Goal: Find specific page/section: Find specific page/section

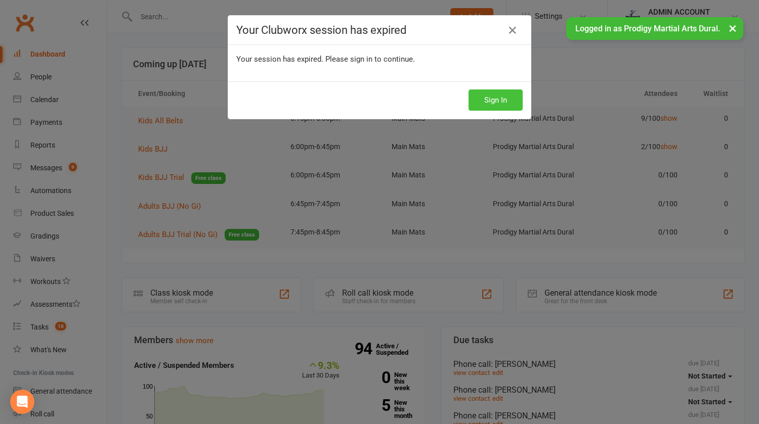
click at [488, 100] on button "Sign In" at bounding box center [495, 100] width 54 height 21
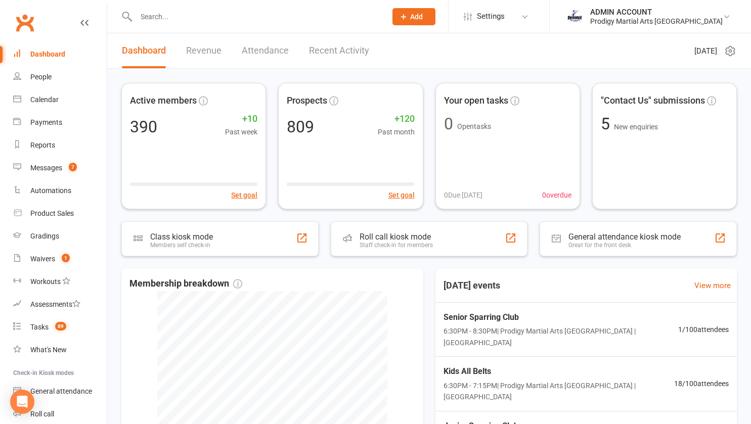
click at [176, 15] on input "text" at bounding box center [256, 17] width 246 height 14
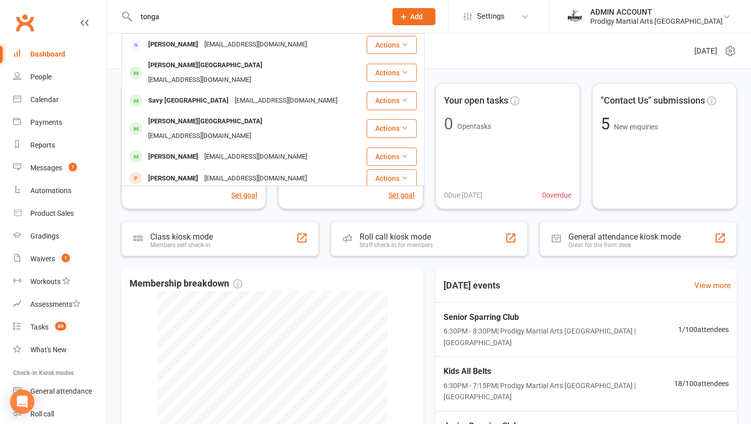
type input "tonga"
click at [182, 150] on div "[PERSON_NAME]" at bounding box center [173, 157] width 56 height 15
